Goal: Task Accomplishment & Management: Manage account settings

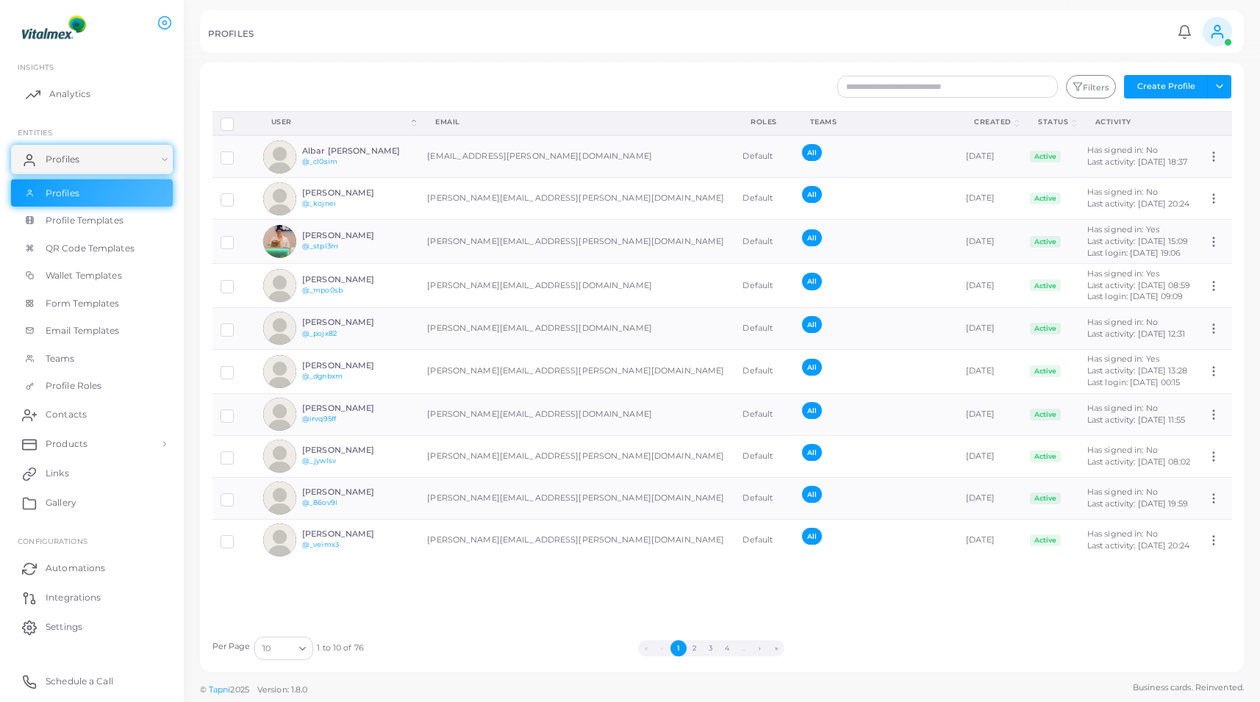
click at [93, 105] on link "Analytics" at bounding box center [92, 93] width 162 height 29
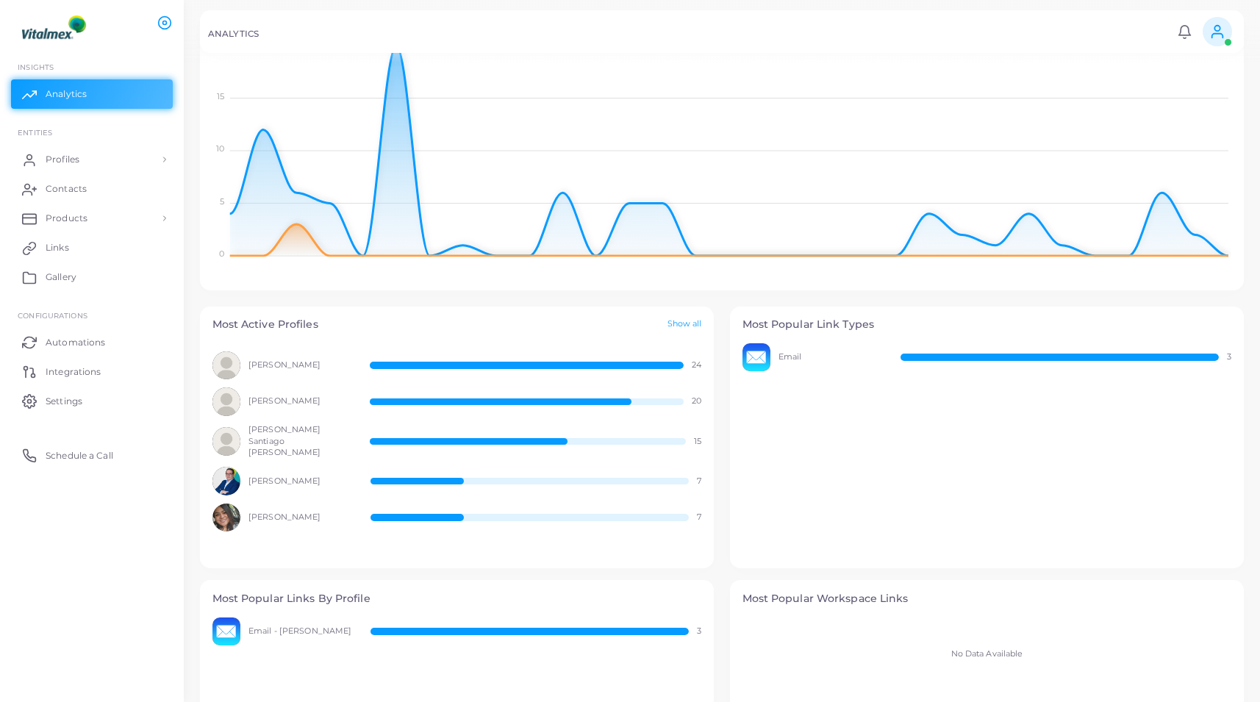
scroll to position [229, 0]
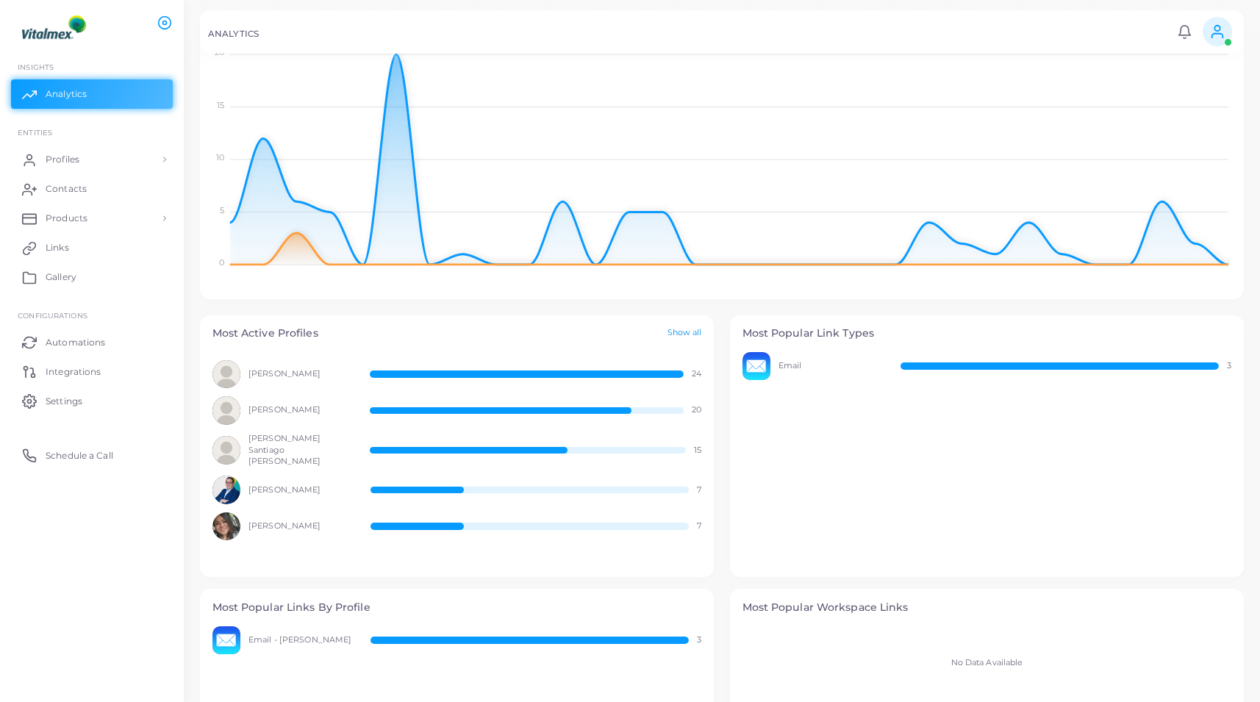
click at [682, 334] on link "Show all" at bounding box center [684, 333] width 35 height 12
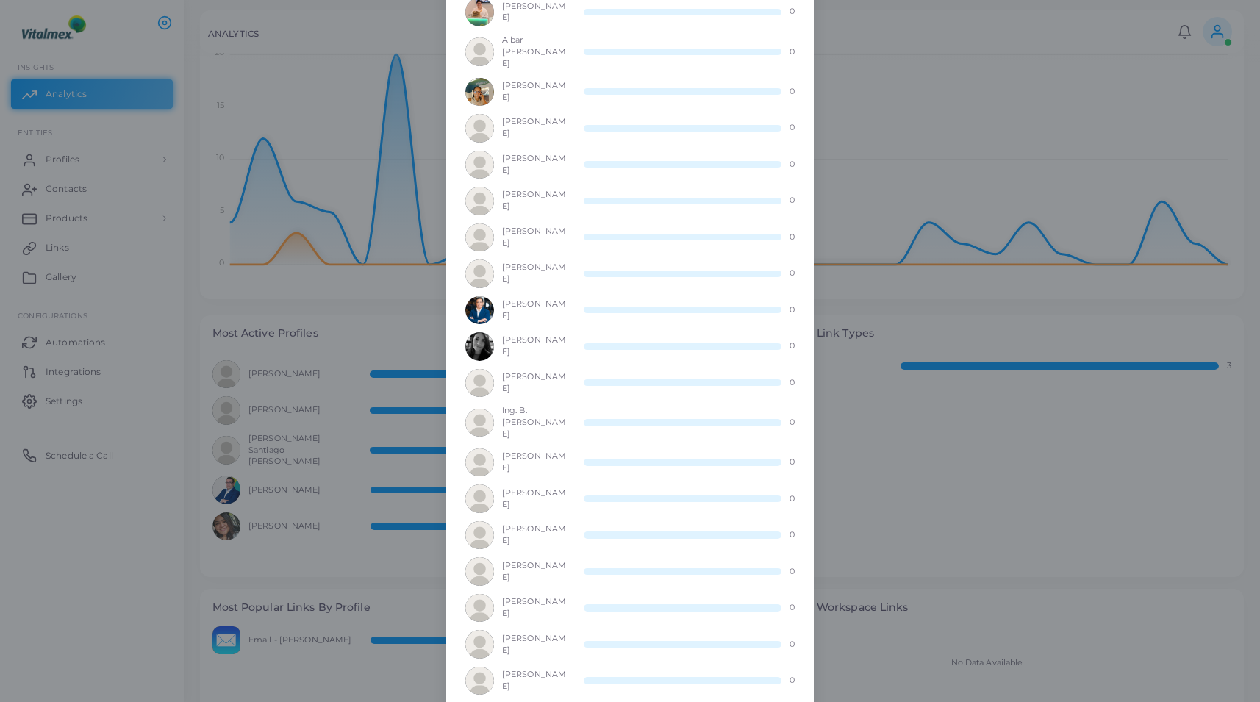
scroll to position [1005, 0]
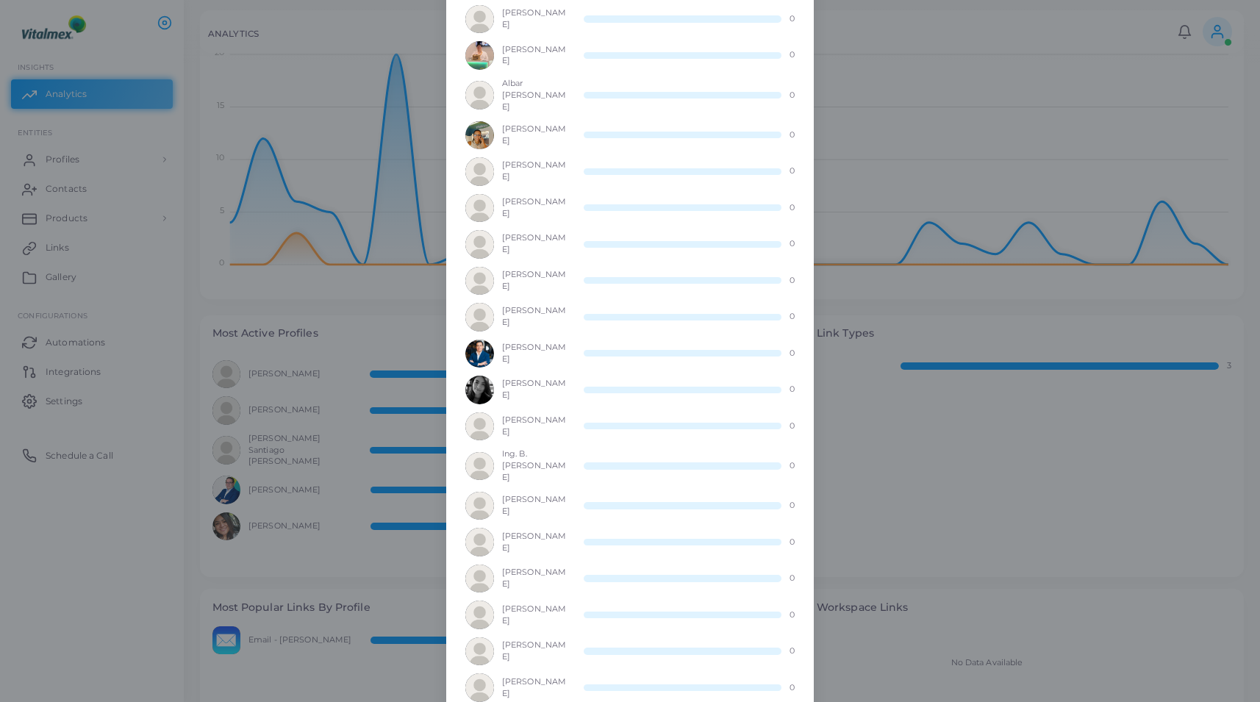
click at [966, 468] on div "Most Active Profiles × [PERSON_NAME] 24 [PERSON_NAME] 20 [PERSON_NAME] Santiago…" at bounding box center [630, 351] width 1260 height 702
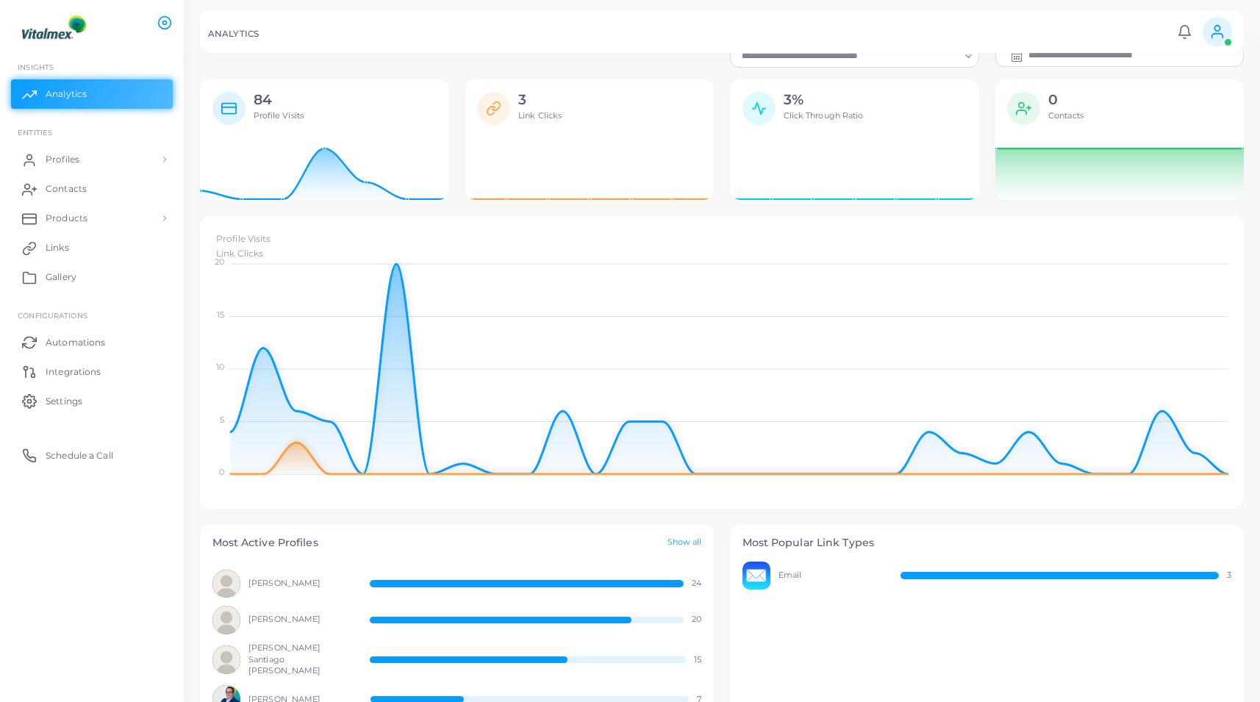
scroll to position [0, 0]
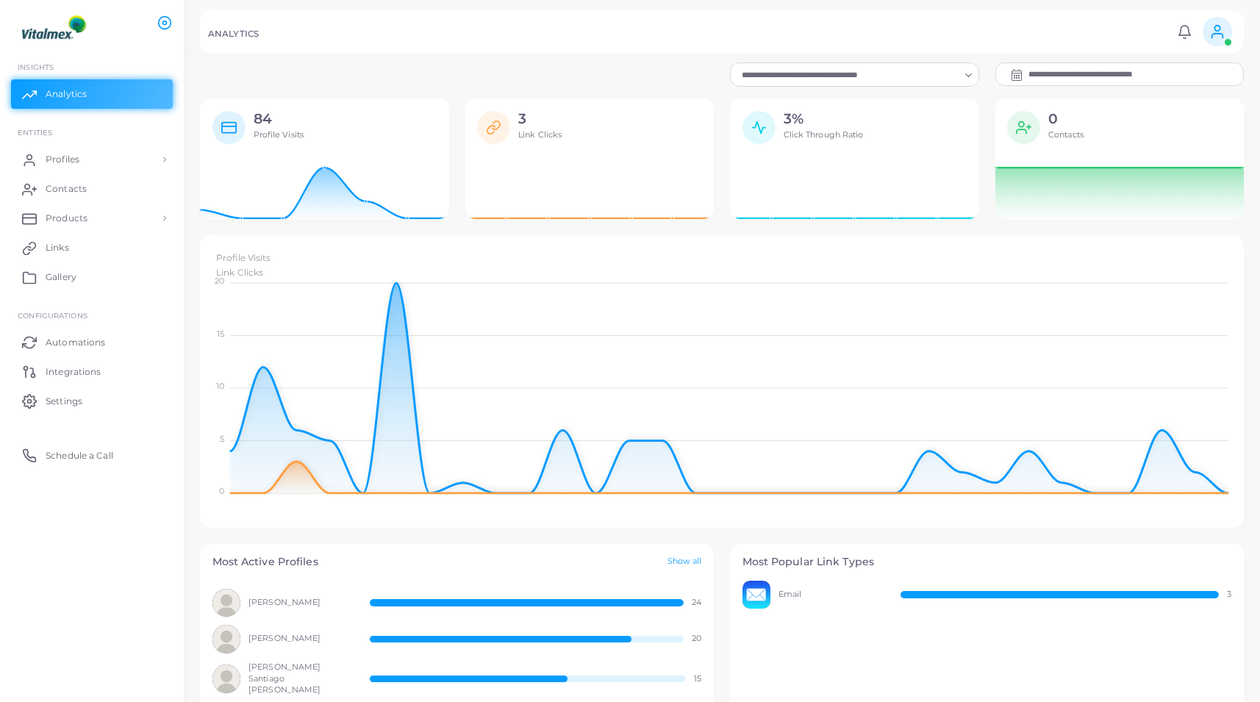
click at [235, 123] on rect at bounding box center [228, 127] width 14 height 10
click at [66, 404] on span "Settings" at bounding box center [67, 401] width 37 height 13
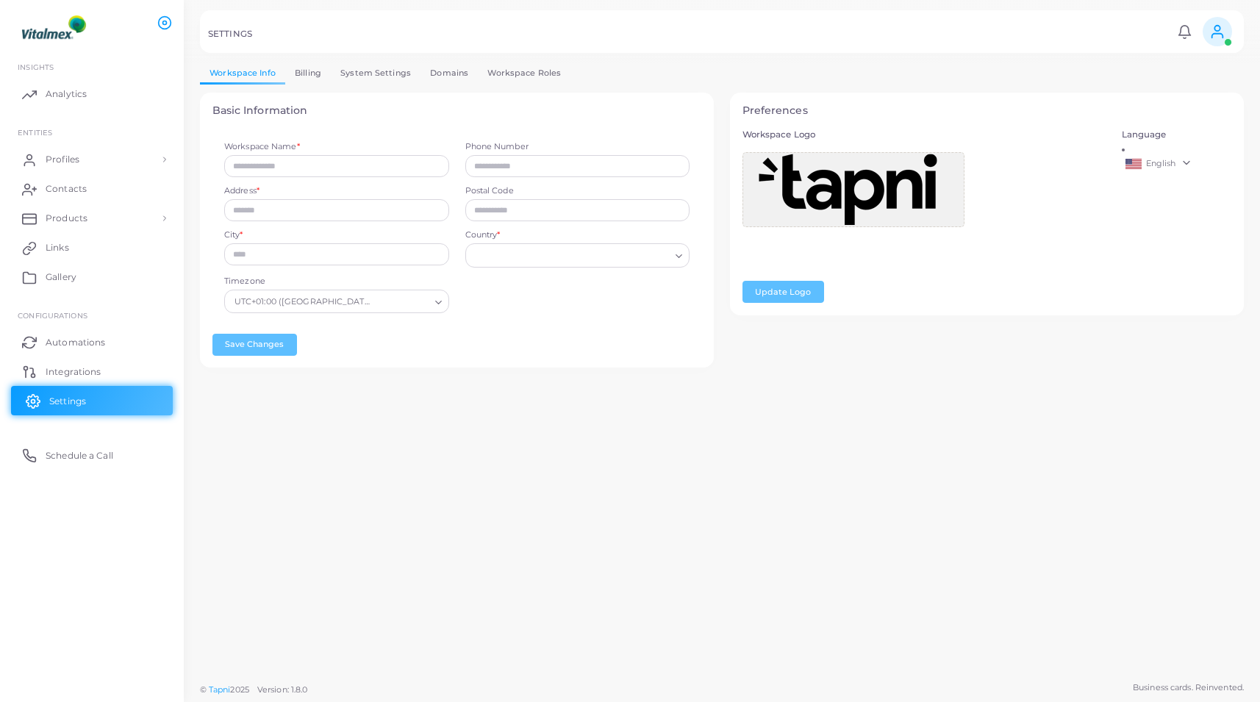
type input "********"
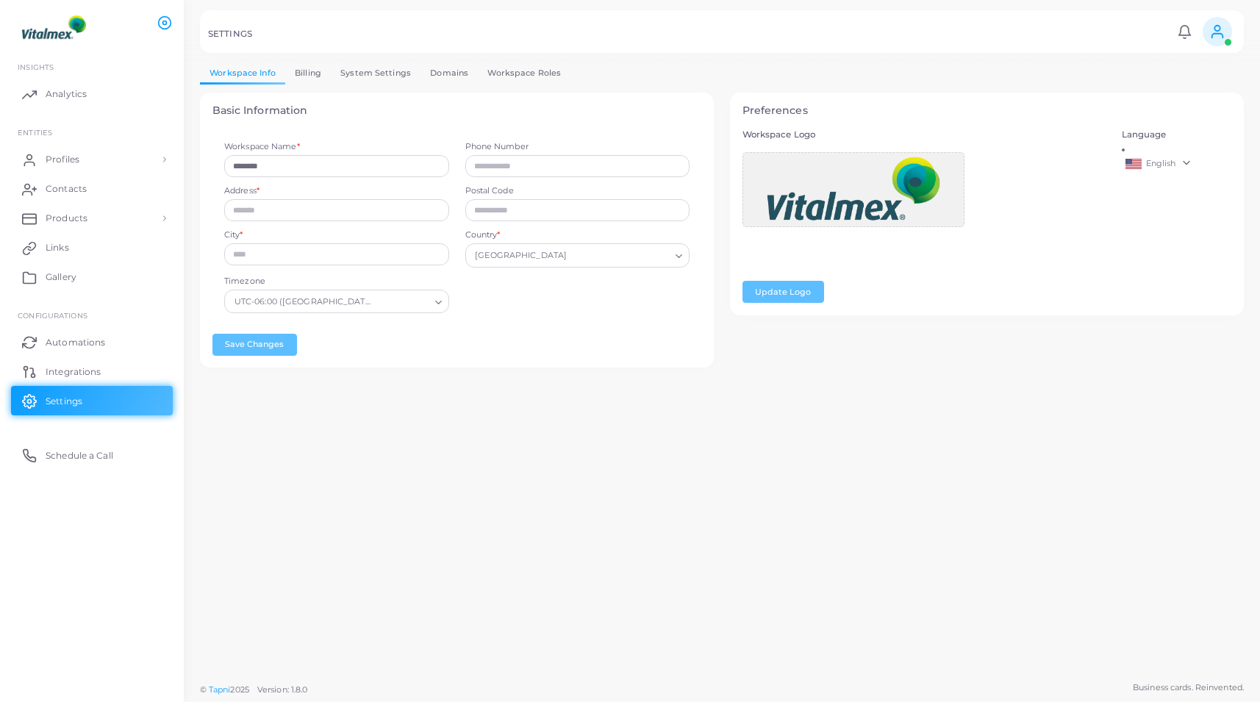
click at [443, 77] on link "Domains" at bounding box center [448, 72] width 57 height 21
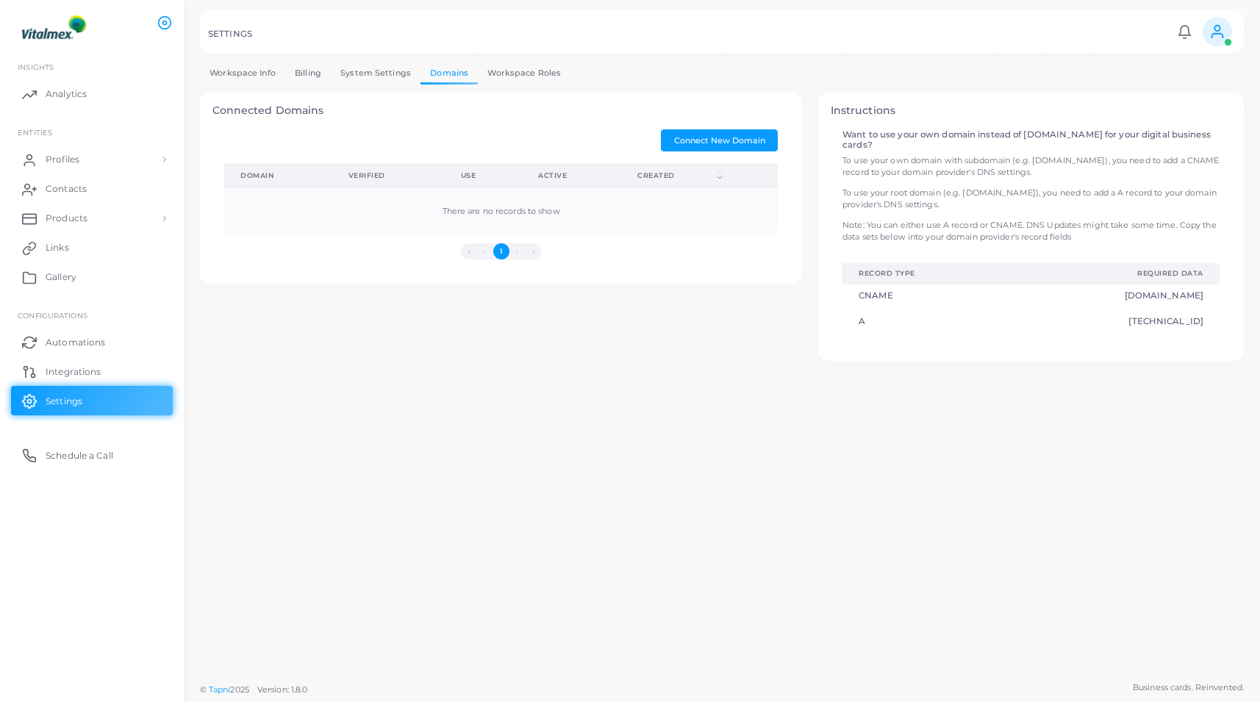
click at [312, 76] on link "Billing" at bounding box center [308, 72] width 46 height 21
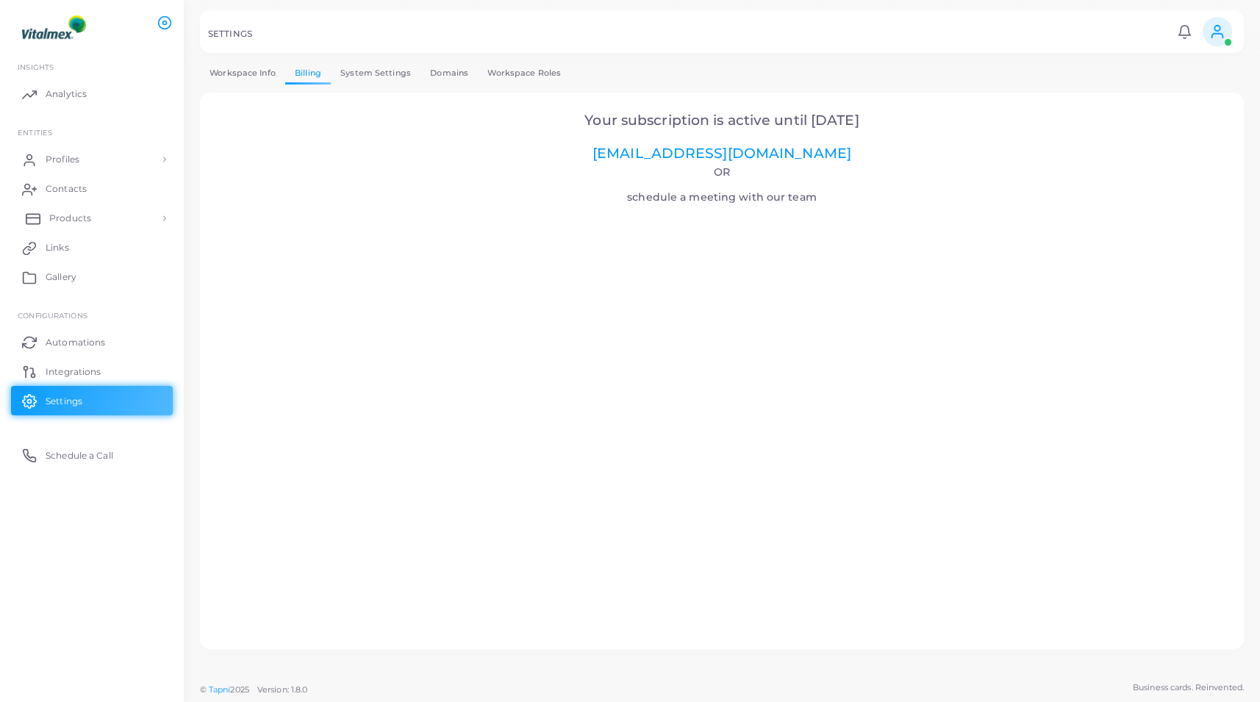
click at [85, 210] on link "Products" at bounding box center [92, 218] width 162 height 29
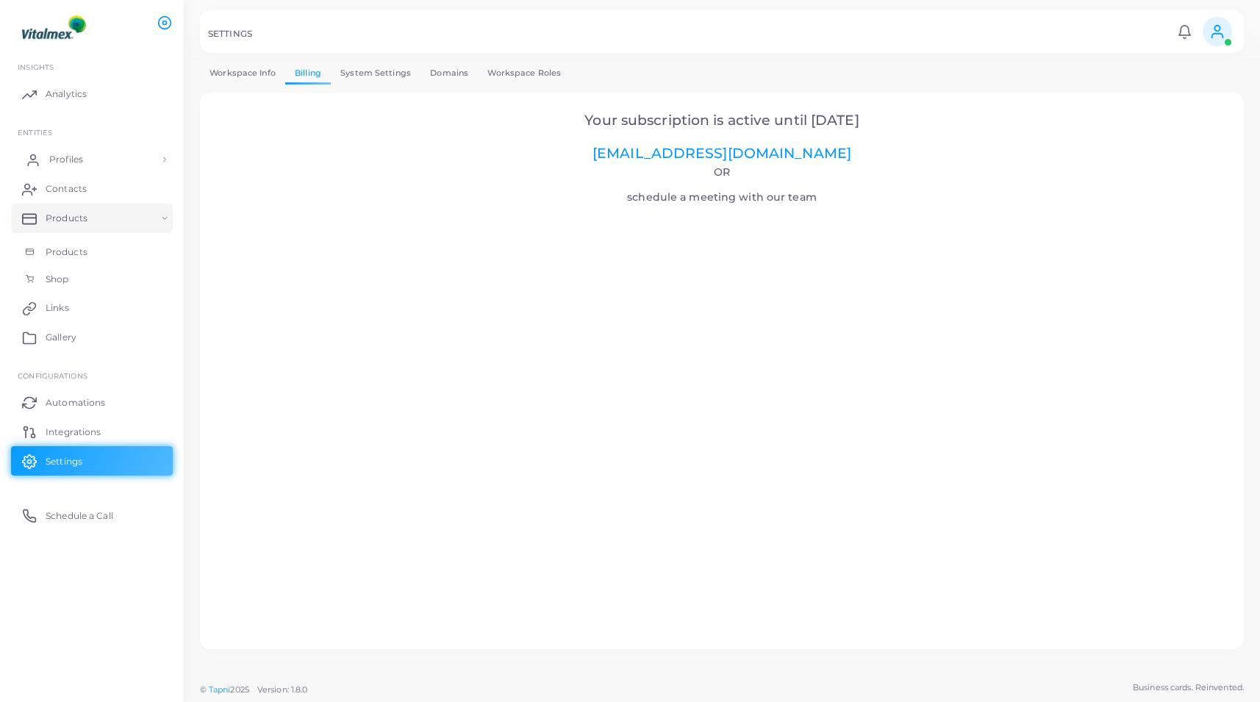
click at [90, 162] on link "Profiles" at bounding box center [92, 159] width 162 height 29
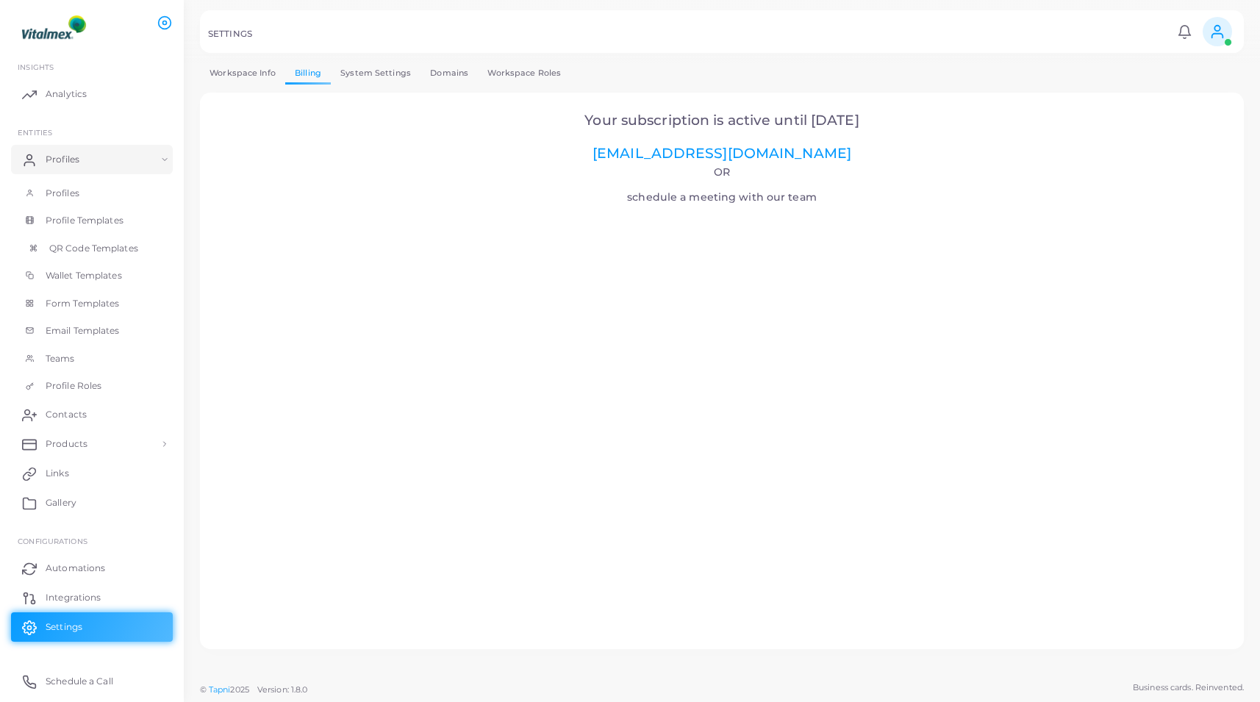
click at [112, 248] on span "QR Code Templates" at bounding box center [93, 248] width 89 height 13
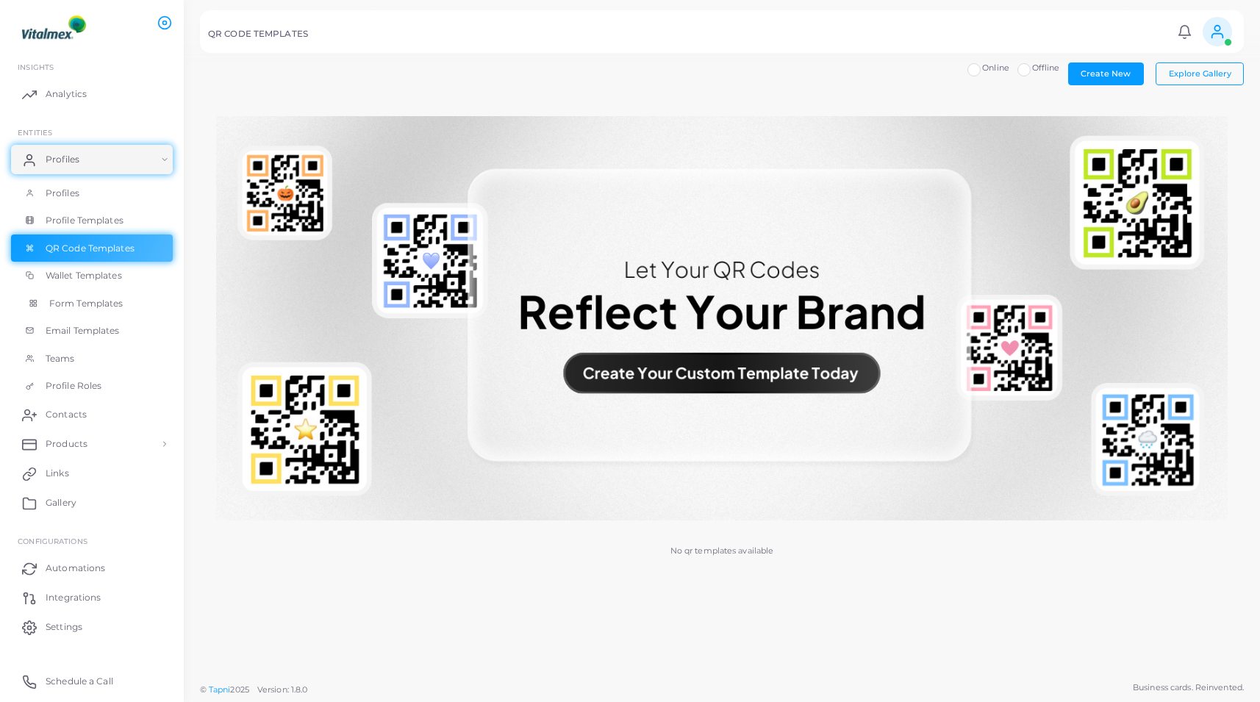
click at [128, 307] on link "Form Templates" at bounding box center [92, 304] width 162 height 28
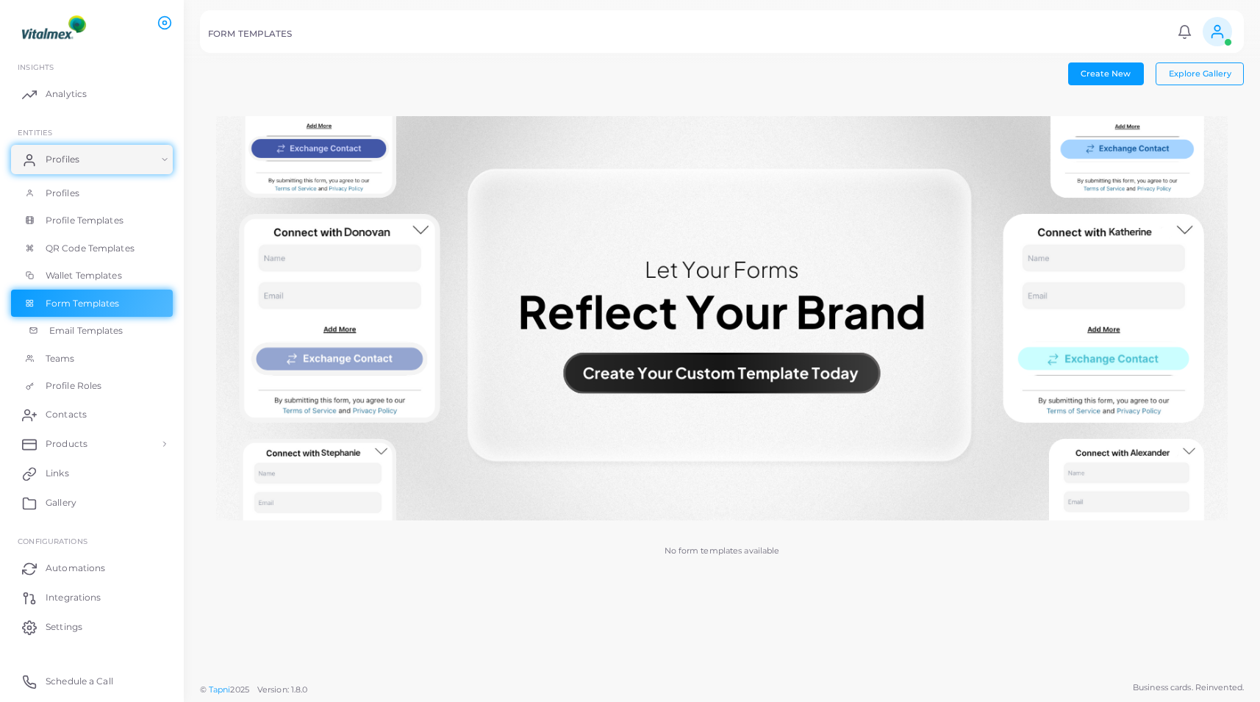
click at [116, 337] on span "Email Templates" at bounding box center [86, 330] width 74 height 13
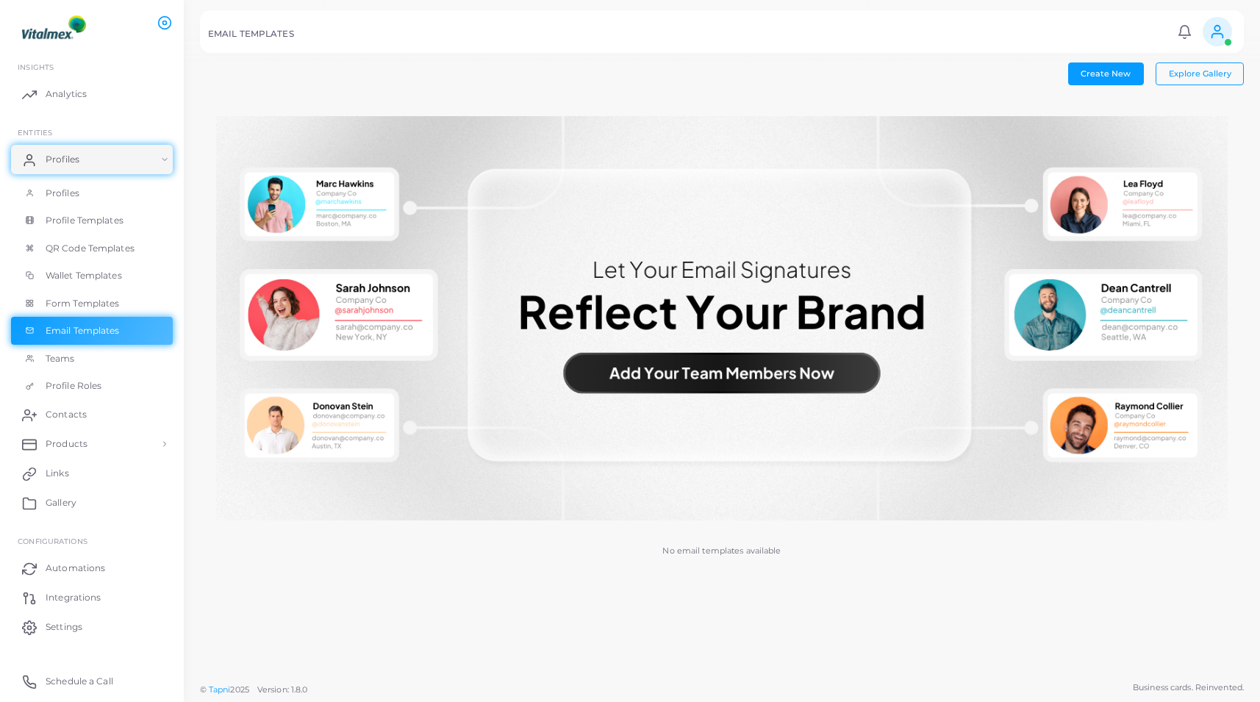
click at [1218, 29] on icon at bounding box center [1217, 32] width 16 height 16
click at [961, 84] on div "Create New Explore Gallery" at bounding box center [722, 73] width 1044 height 22
